Goal: Task Accomplishment & Management: Manage account settings

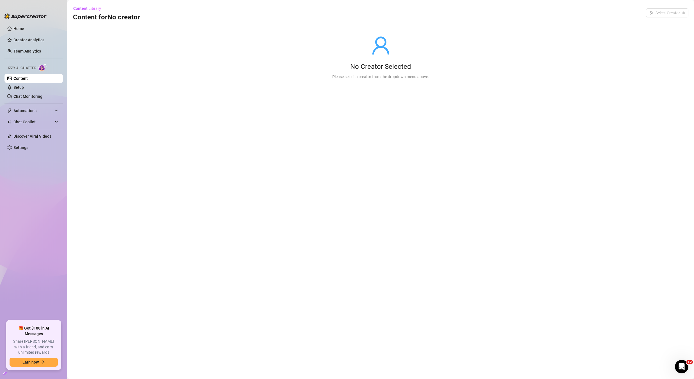
click at [32, 155] on ul "Home Creator Analytics Team Analytics Izzy AI Chatter Content Setup Chat Monito…" at bounding box center [33, 170] width 58 height 296
click at [28, 150] on link "Settings" at bounding box center [20, 147] width 15 height 4
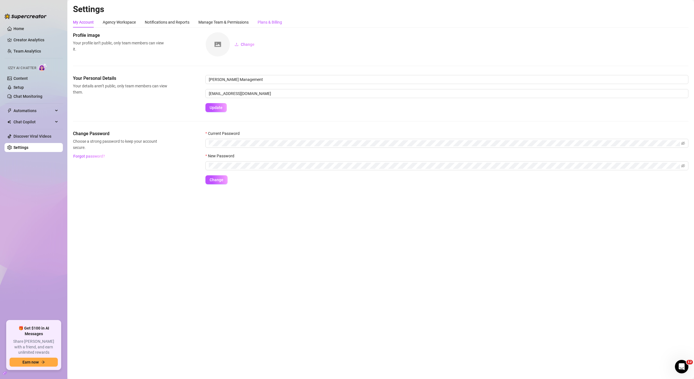
click at [271, 23] on div "Plans & Billing" at bounding box center [270, 22] width 24 height 6
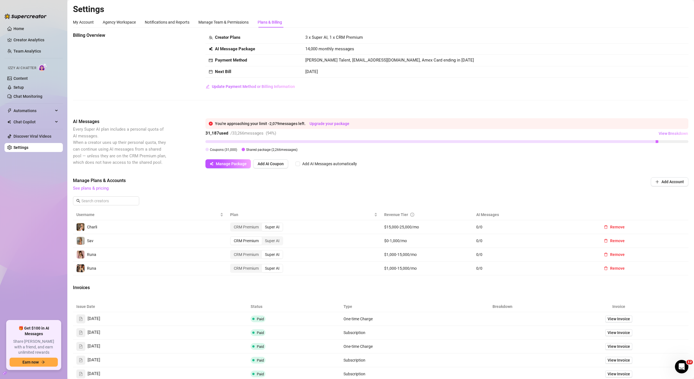
click at [662, 134] on span "View Breakdown" at bounding box center [673, 133] width 29 height 4
drag, startPoint x: 270, startPoint y: 124, endPoint x: 305, endPoint y: 123, distance: 34.5
click at [305, 123] on div "You're approaching your limit - 2,079 messages left. Upgrade your package" at bounding box center [450, 123] width 470 height 6
copy div "2,079 messages left"
click at [609, 317] on span "View Invoice" at bounding box center [619, 319] width 22 height 6
